Goal: Use online tool/utility

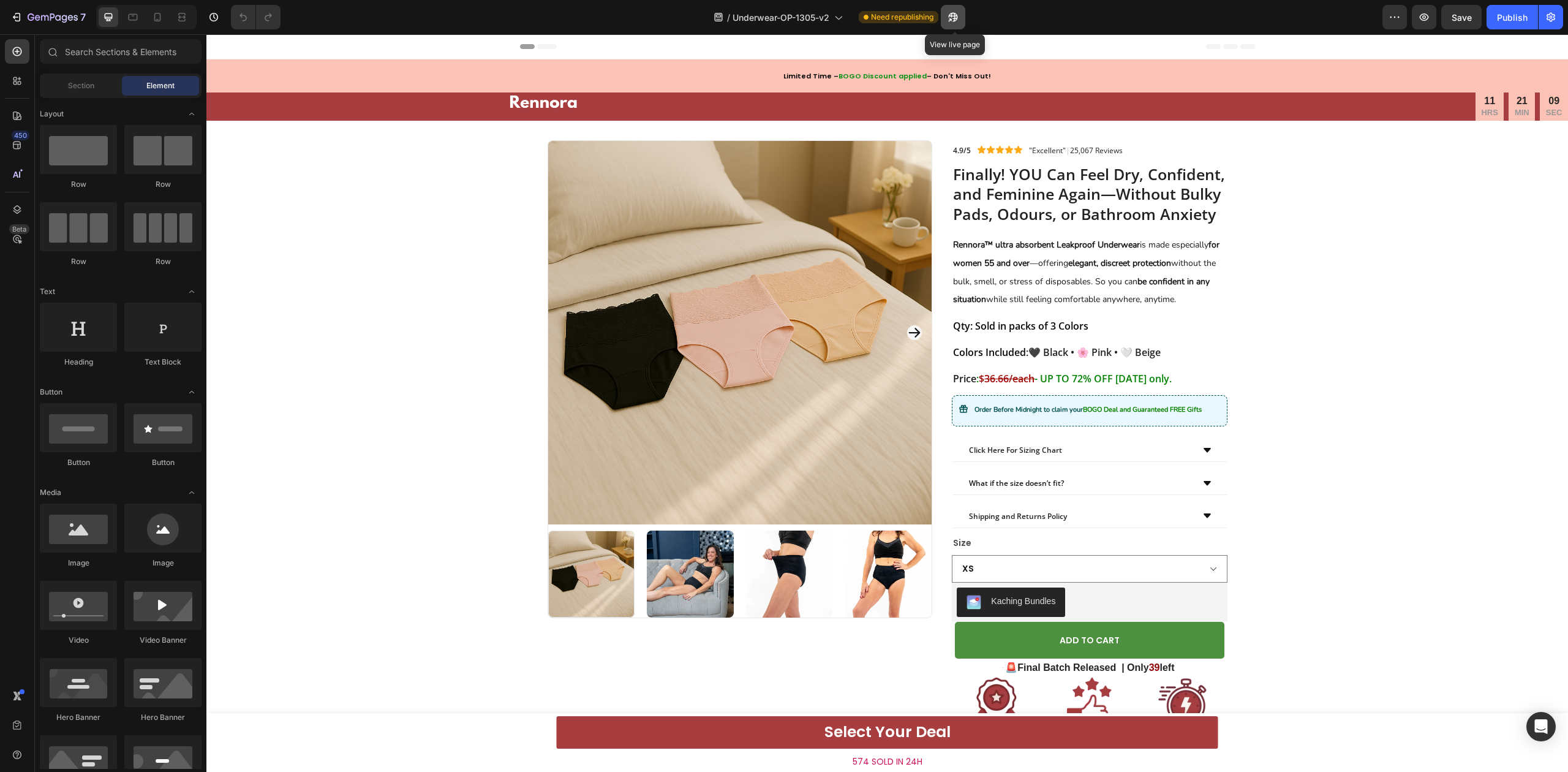
click at [959, 15] on icon "button" at bounding box center [953, 17] width 13 height 13
click at [1397, 376] on div "Finally! YOU Can Feel Dry, Confident, and Feminine Again—Without Bulky Pads, Od…" at bounding box center [887, 577] width 1362 height 873
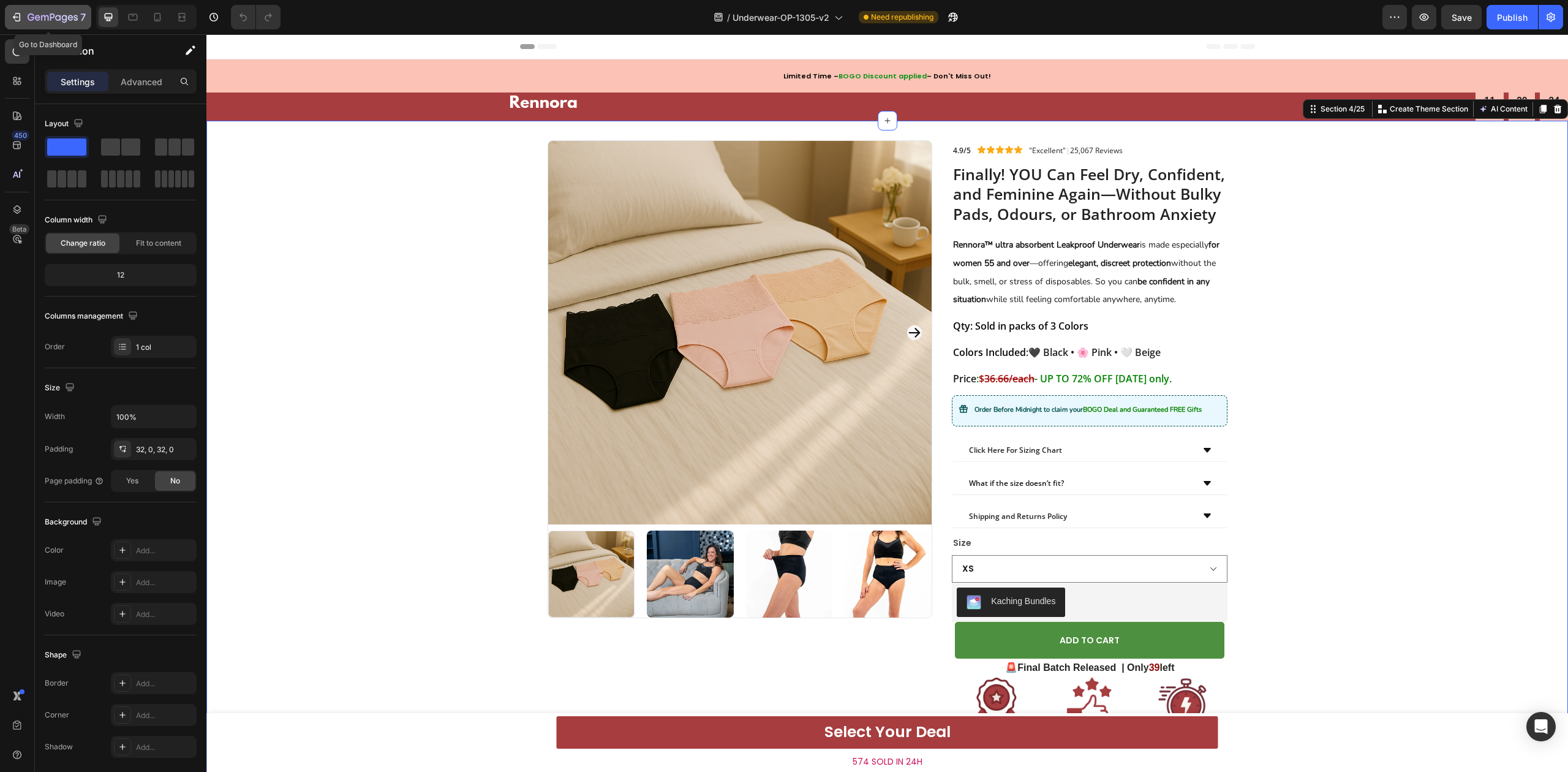
click at [29, 13] on icon "button" at bounding box center [53, 18] width 51 height 10
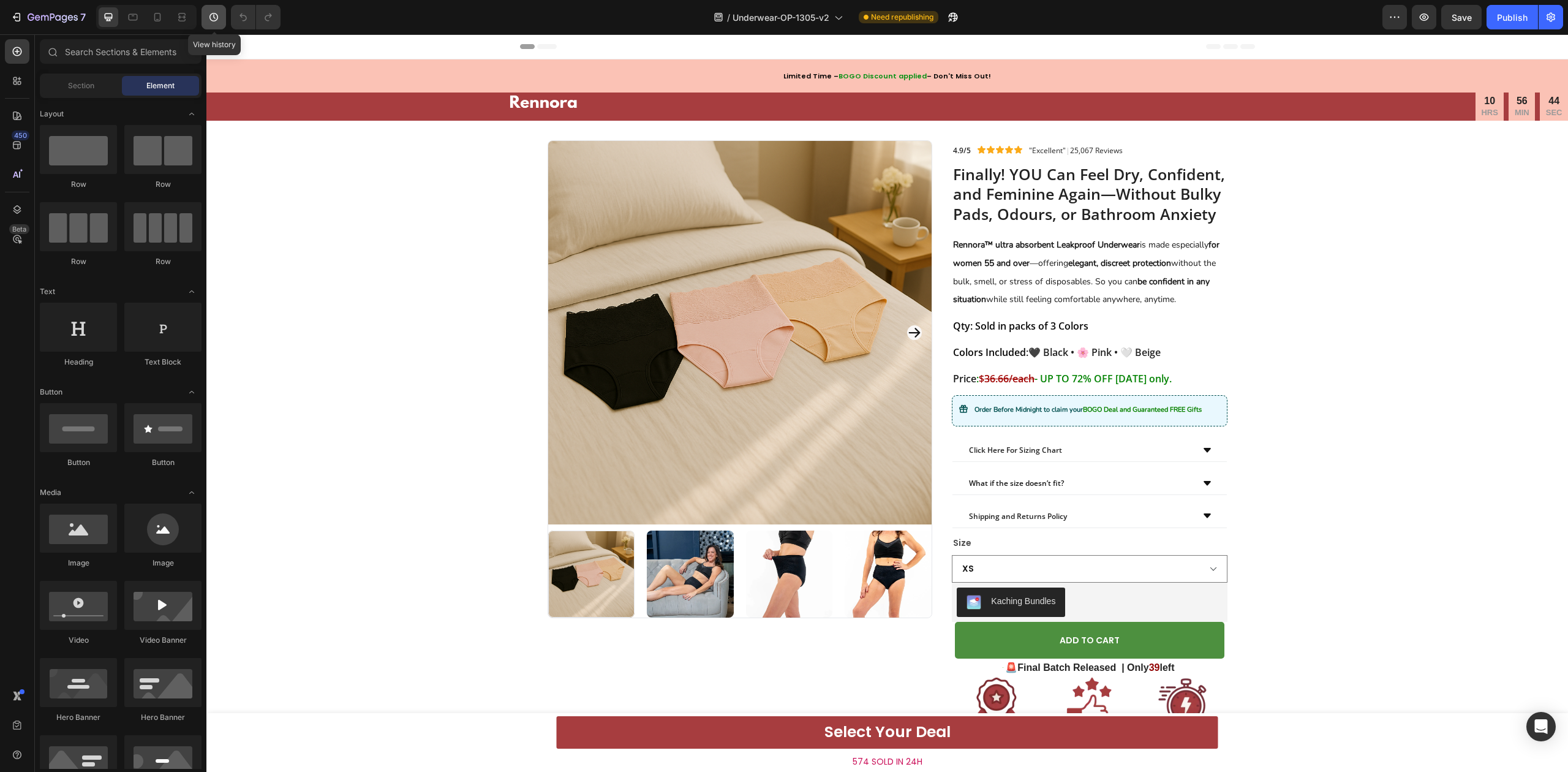
click at [221, 24] on button "button" at bounding box center [213, 17] width 24 height 24
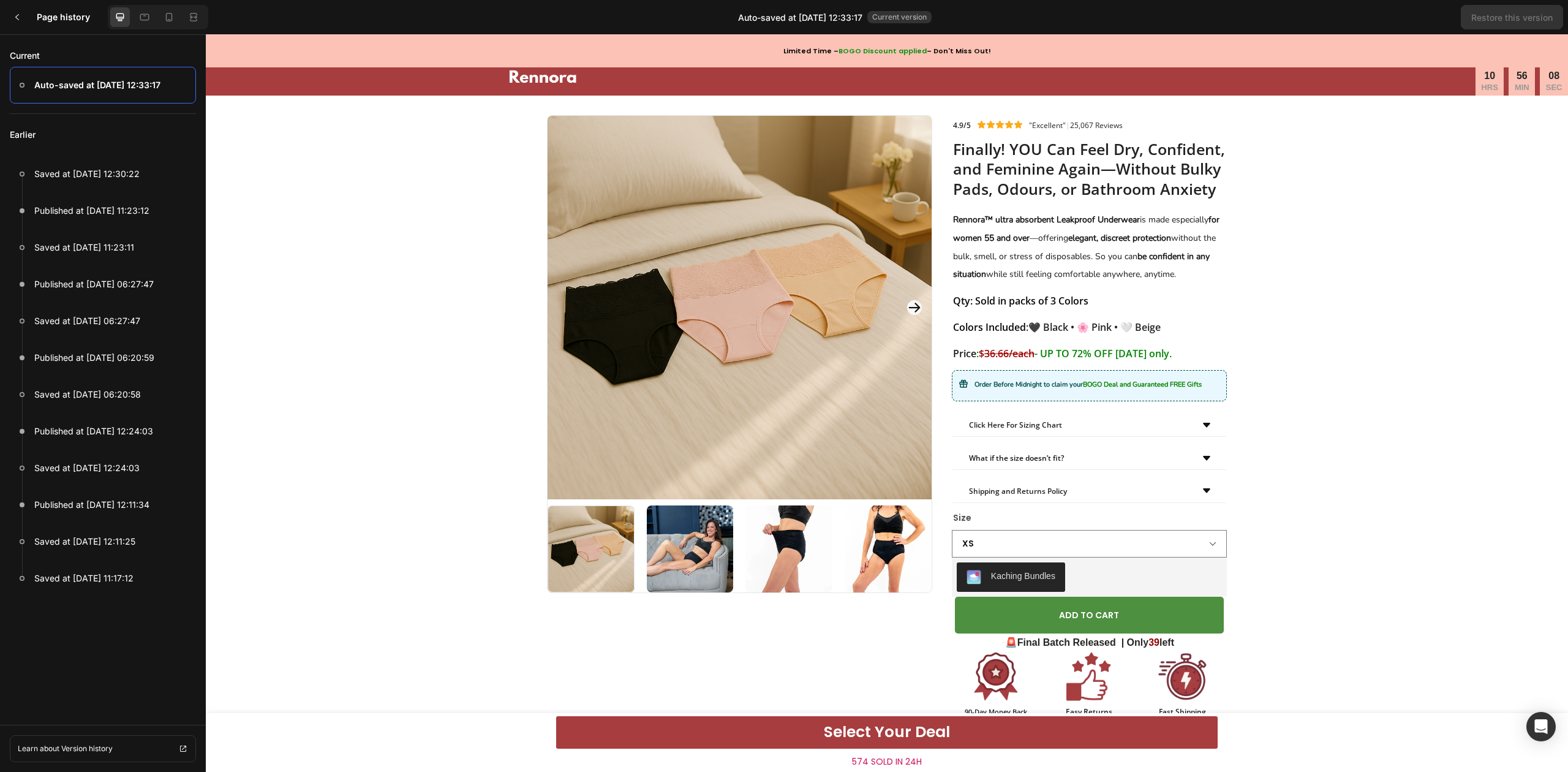
drag, startPoint x: 108, startPoint y: 82, endPoint x: 89, endPoint y: 82, distance: 19.0
click at [89, 82] on p "Auto-saved at [DATE] 12:33:17" at bounding box center [98, 84] width 126 height 14
click at [19, 14] on icon at bounding box center [18, 18] width 10 height 10
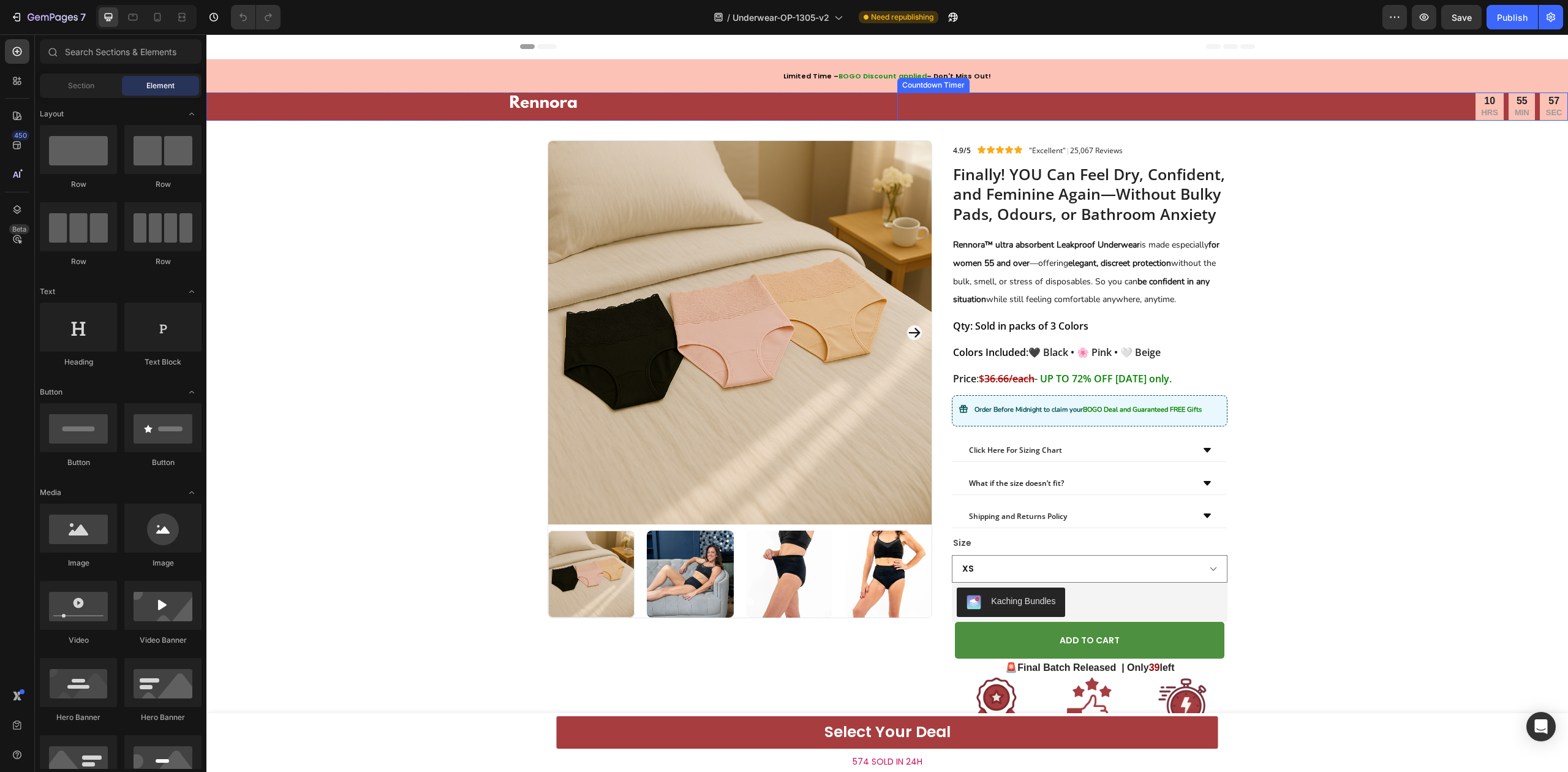
click at [1400, 93] on div "10 HRS 55 MIN 57 SEC" at bounding box center [1233, 106] width 671 height 28
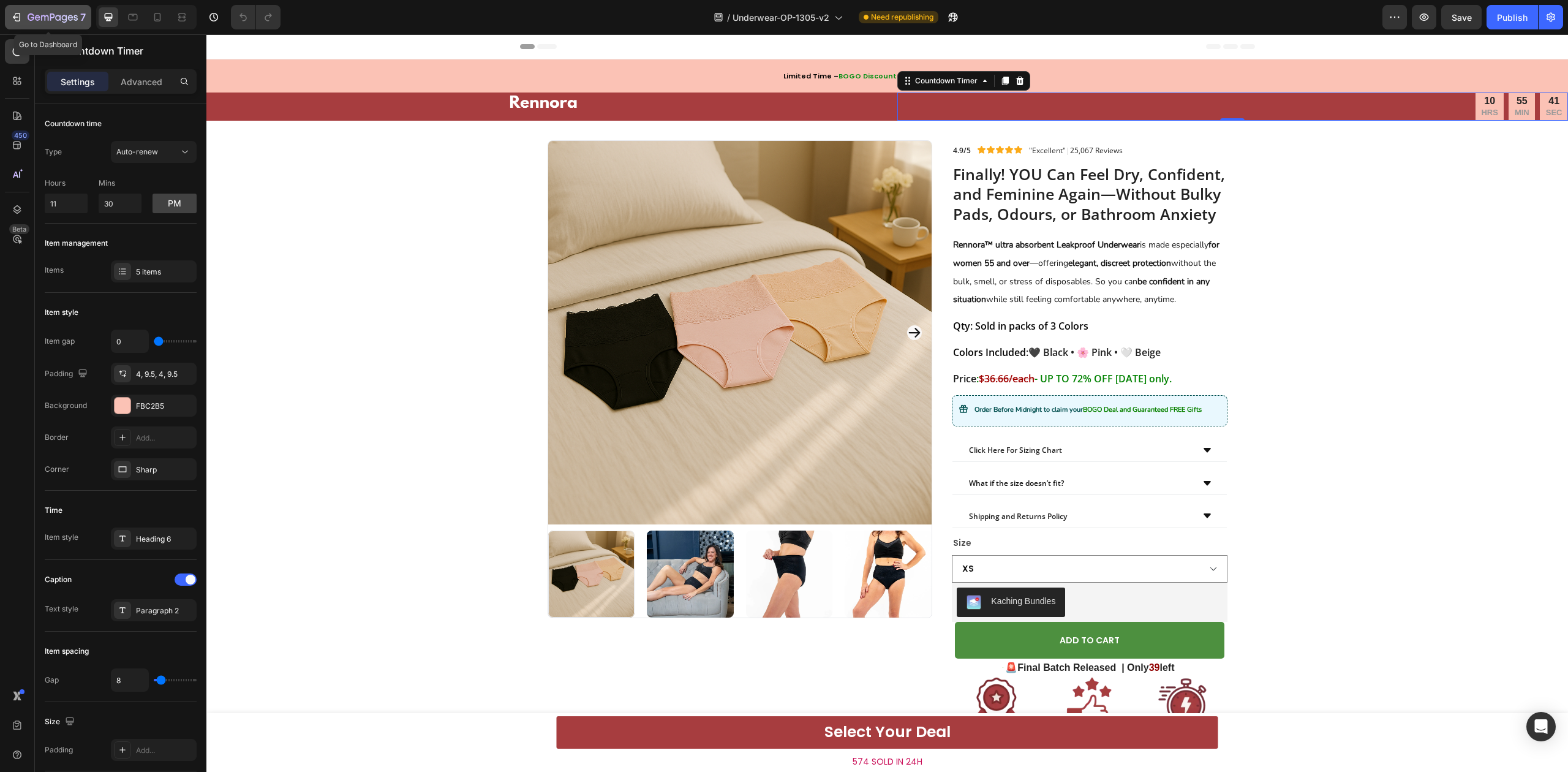
click at [71, 10] on div "7" at bounding box center [56, 17] width 58 height 14
